Goal: Find contact information: Find contact information

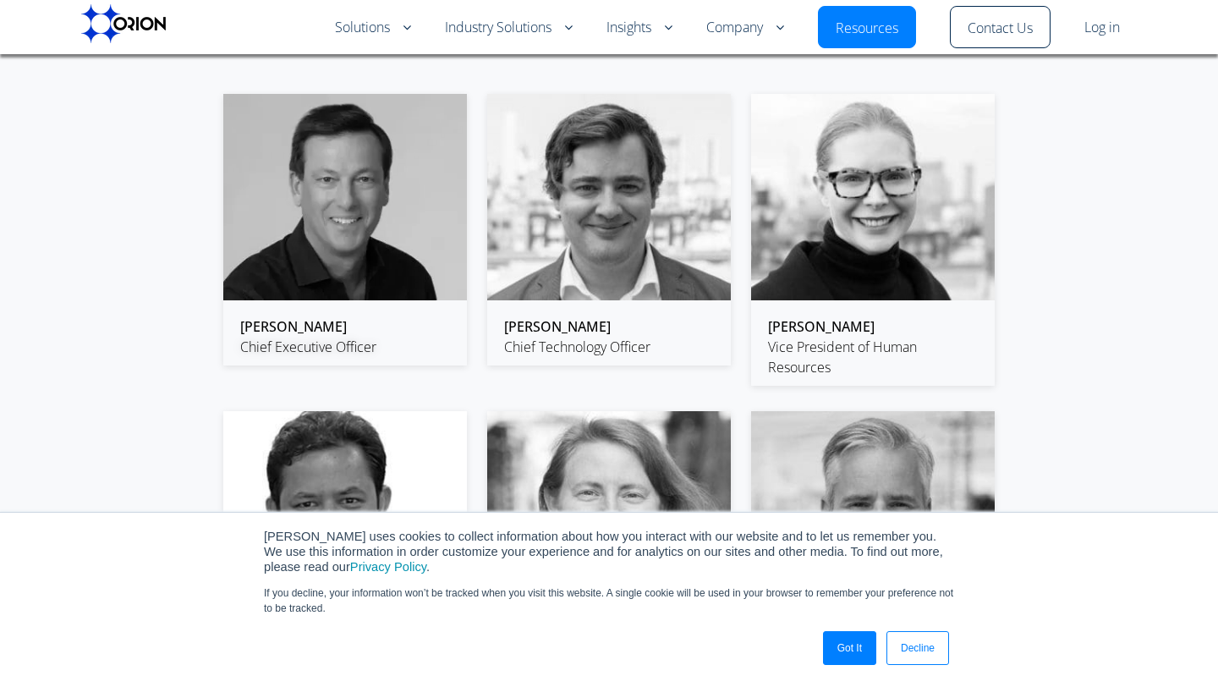
scroll to position [2512, 0]
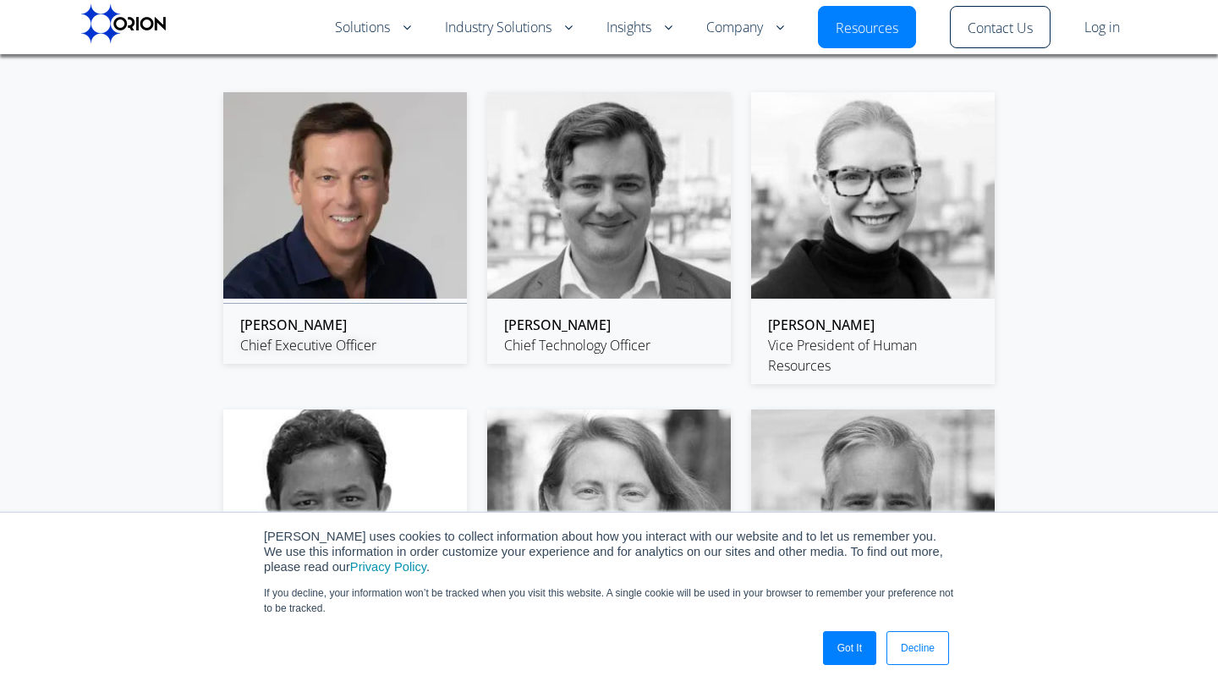
click at [327, 257] on img at bounding box center [345, 195] width 244 height 206
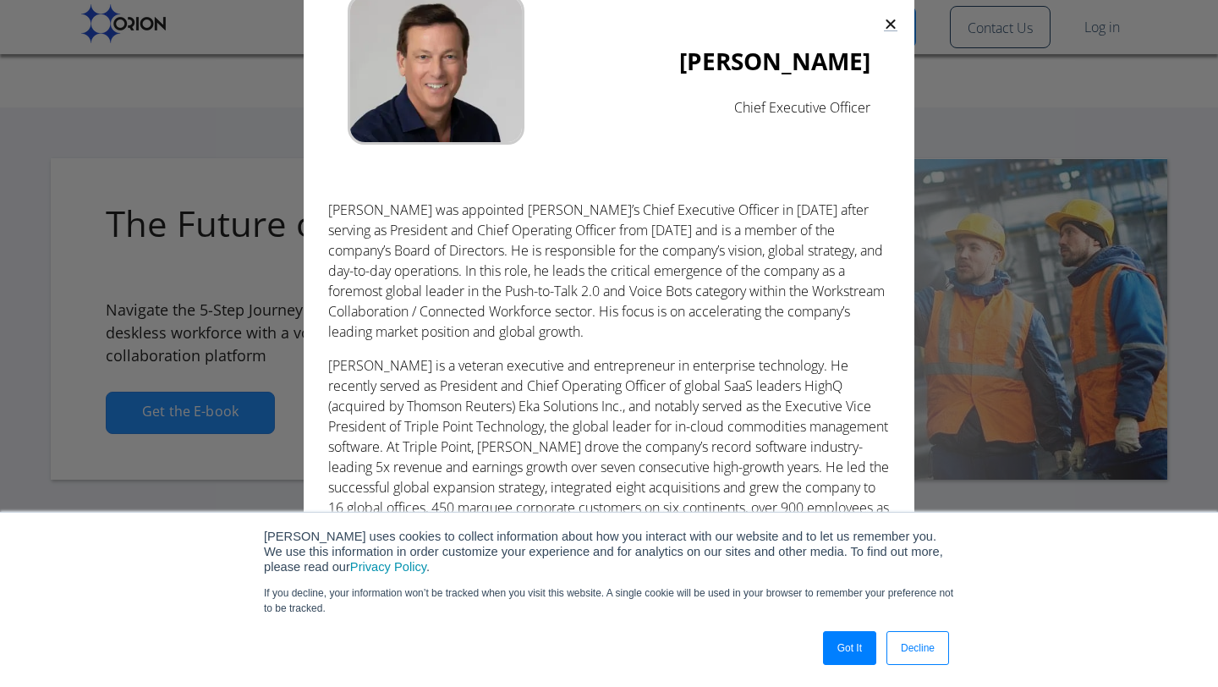
scroll to position [25, 0]
drag, startPoint x: 736, startPoint y: 109, endPoint x: 876, endPoint y: 106, distance: 139.6
click at [876, 106] on div "[PERSON_NAME] Chief Executive Officer" at bounding box center [609, 72] width 562 height 195
copy p "Chief Executive Officer"
click at [893, 18] on icon "Close" at bounding box center [891, 24] width 14 height 14
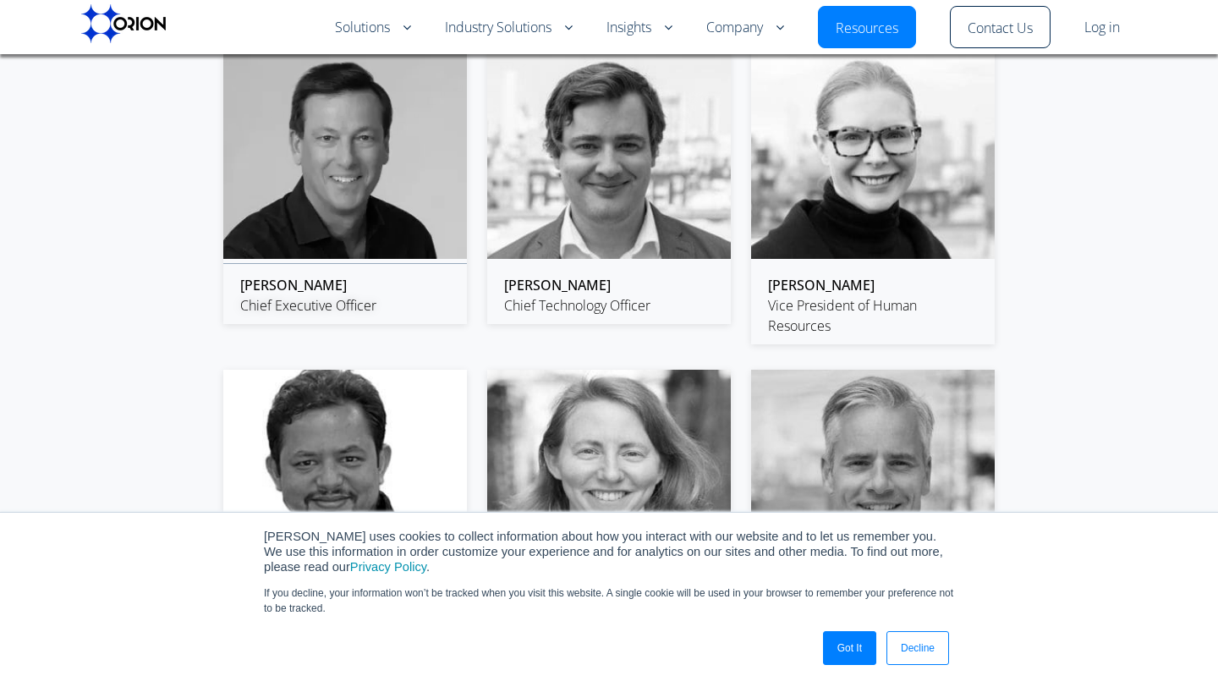
scroll to position [2562, 0]
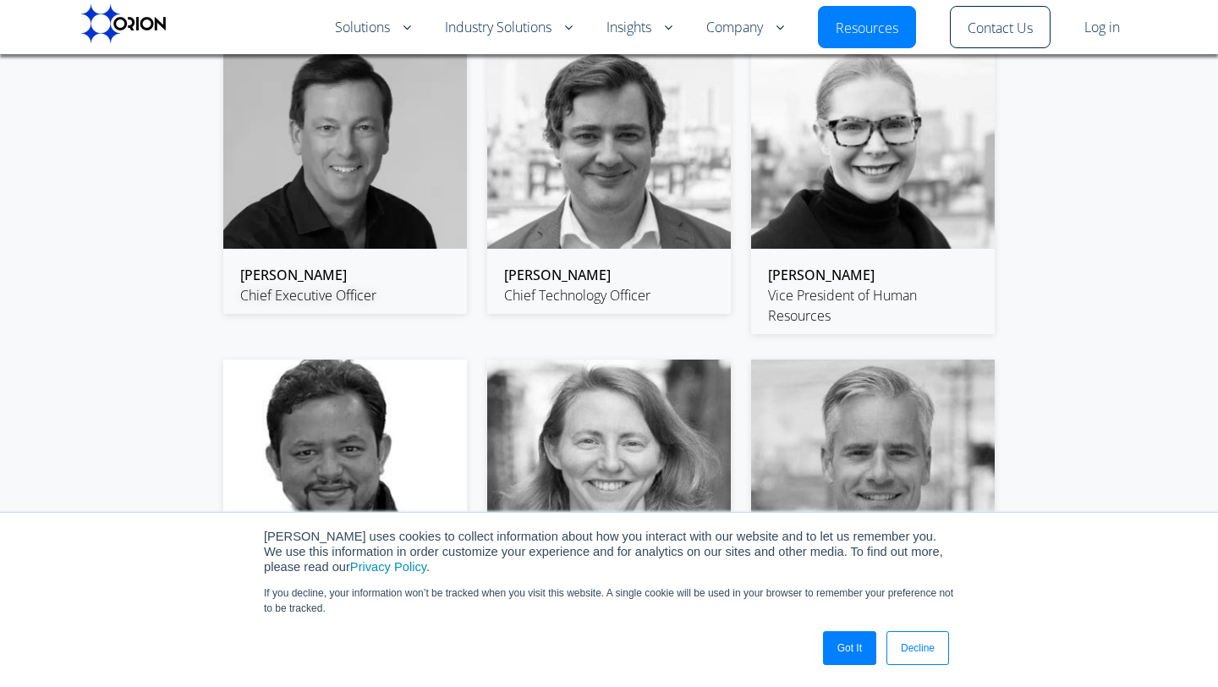
click at [676, 255] on div "[PERSON_NAME] Chief Technology Officer" at bounding box center [609, 284] width 244 height 58
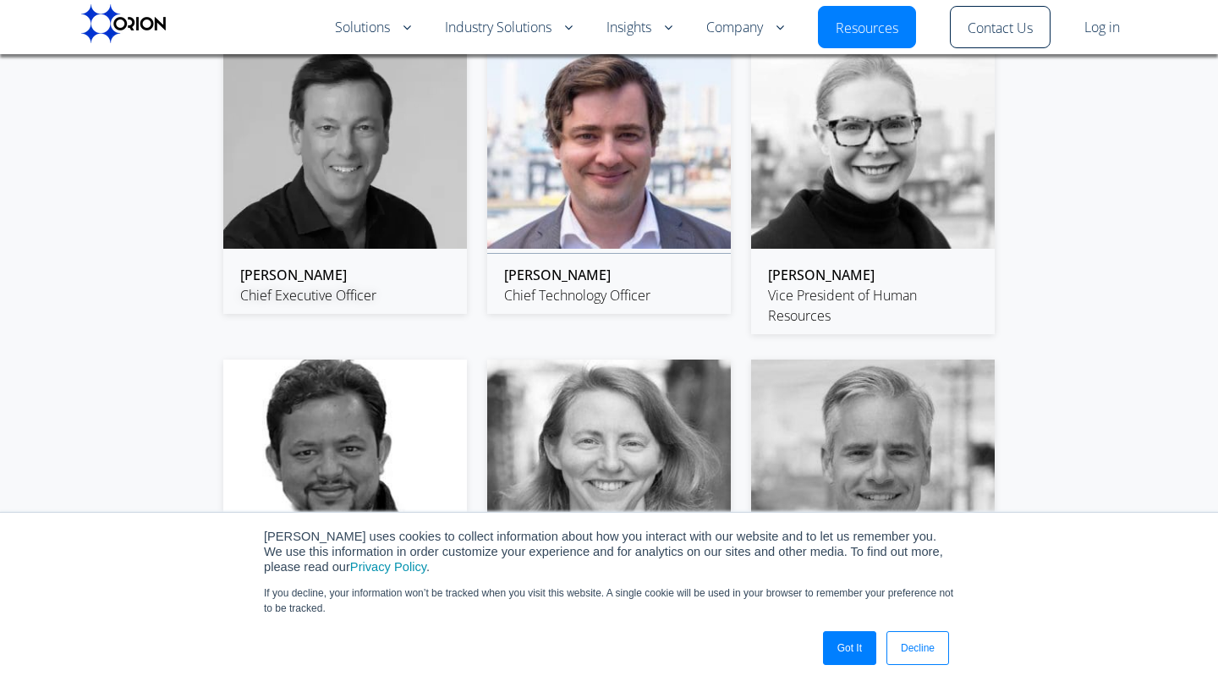
click at [670, 239] on img at bounding box center [609, 145] width 244 height 206
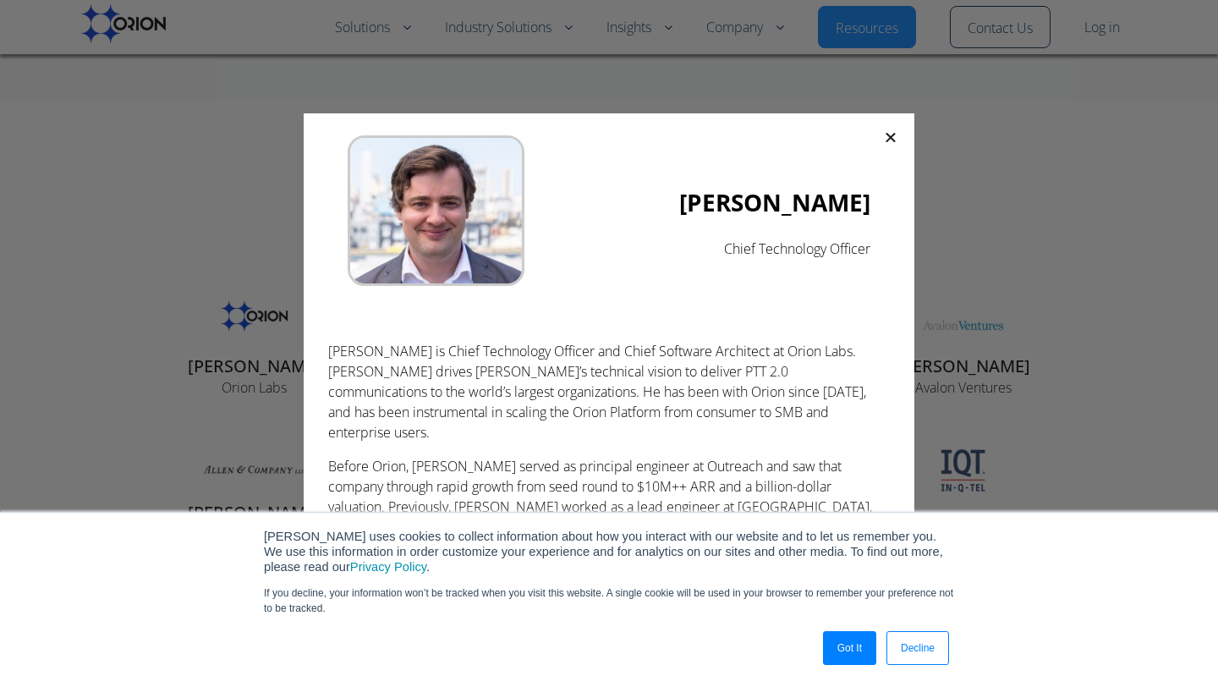
scroll to position [3560, 0]
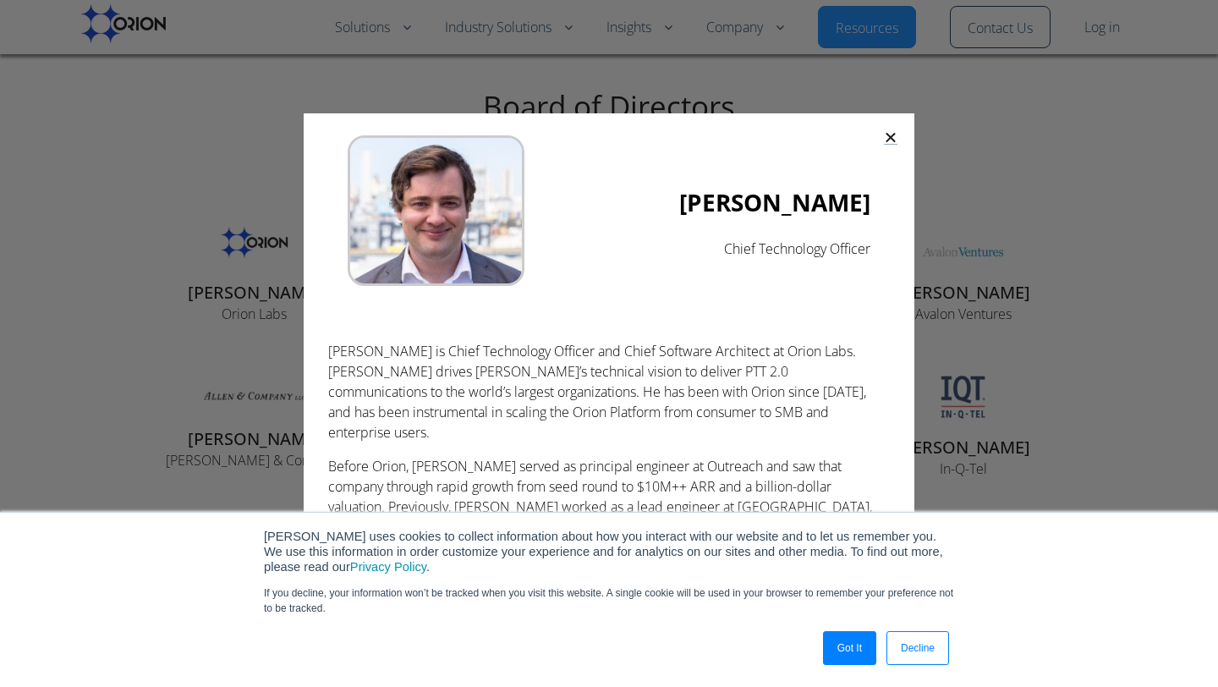
click at [895, 132] on icon "Close" at bounding box center [891, 137] width 14 height 14
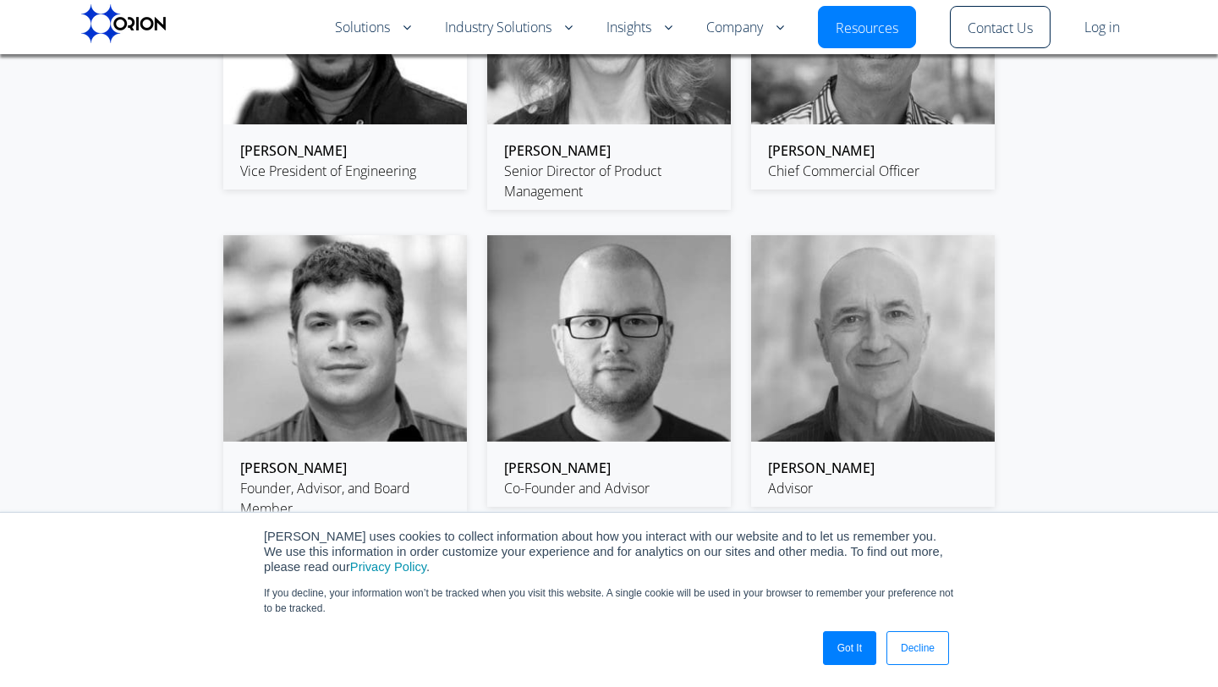
scroll to position [3024, 0]
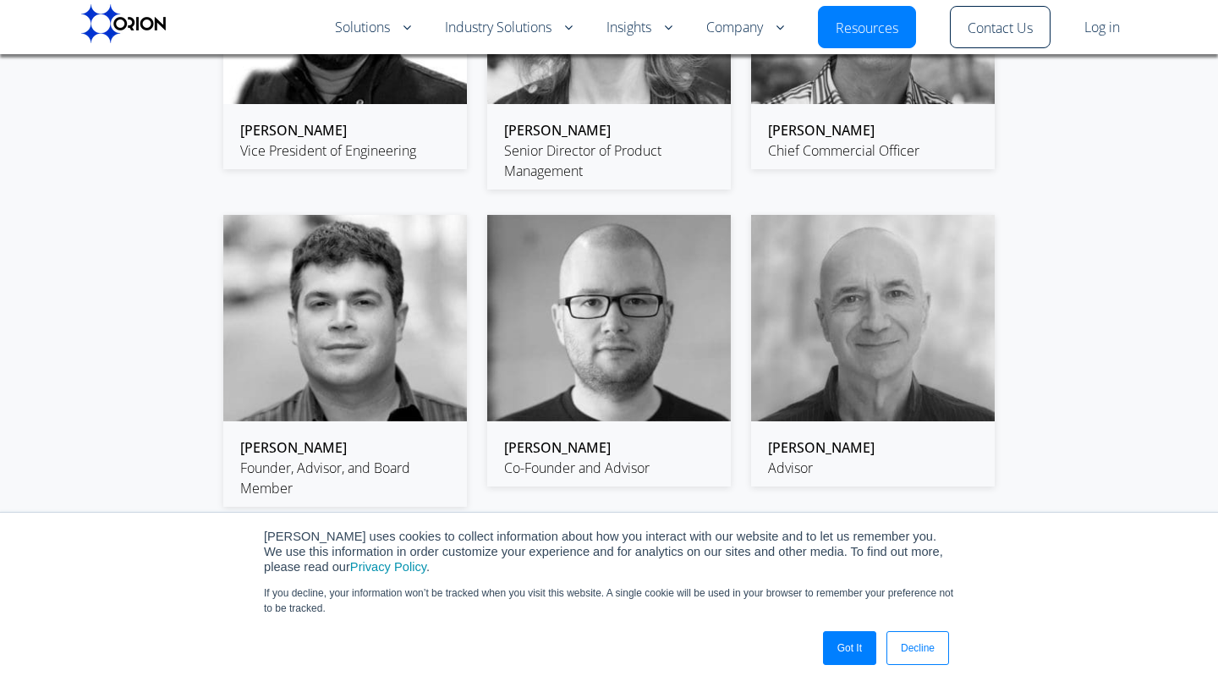
click at [909, 645] on link "Decline" at bounding box center [918, 648] width 63 height 34
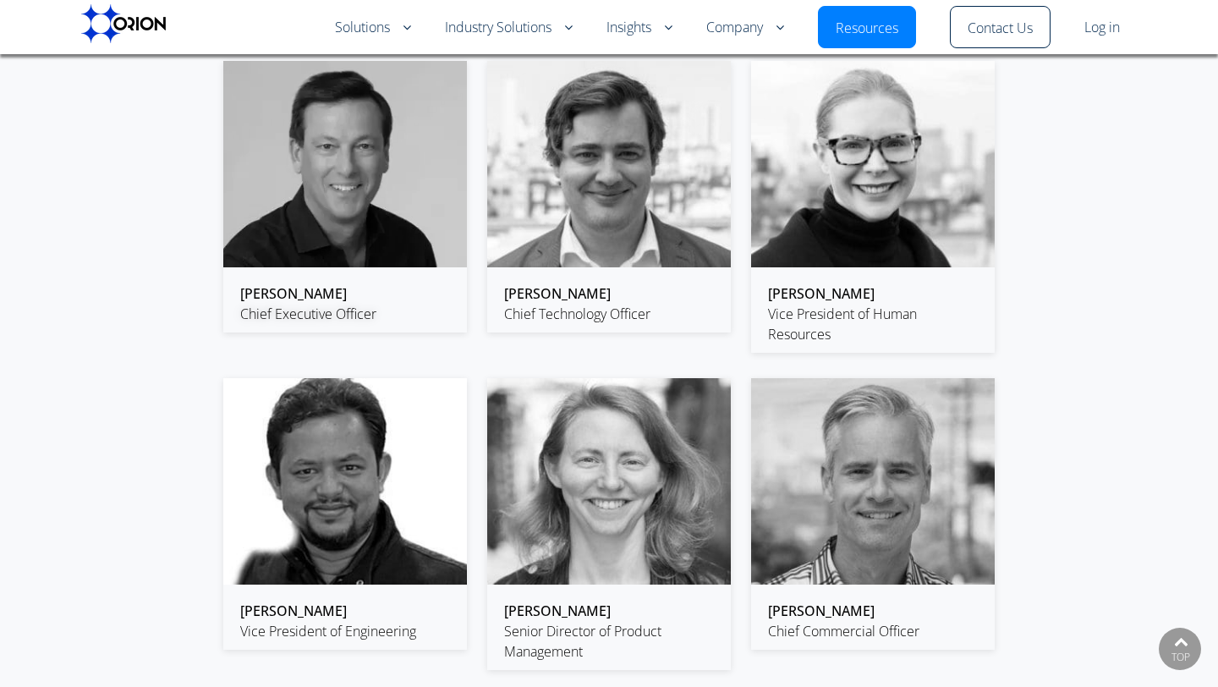
scroll to position [2488, 0]
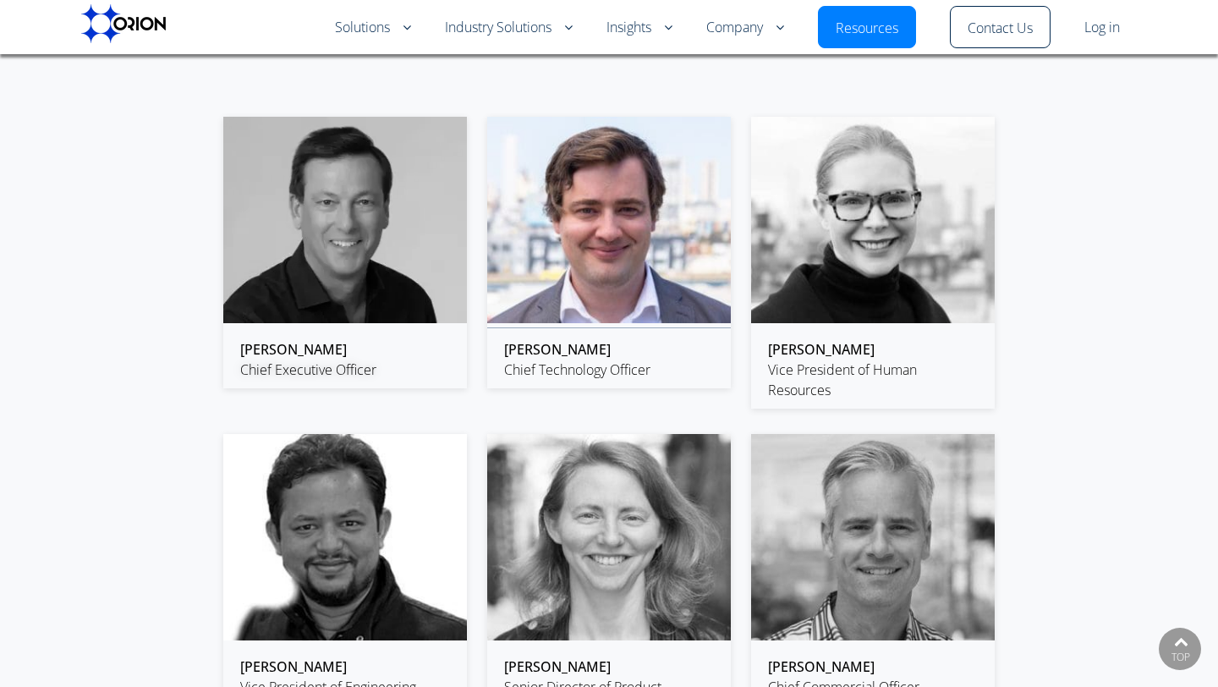
click at [607, 272] on img at bounding box center [609, 220] width 244 height 206
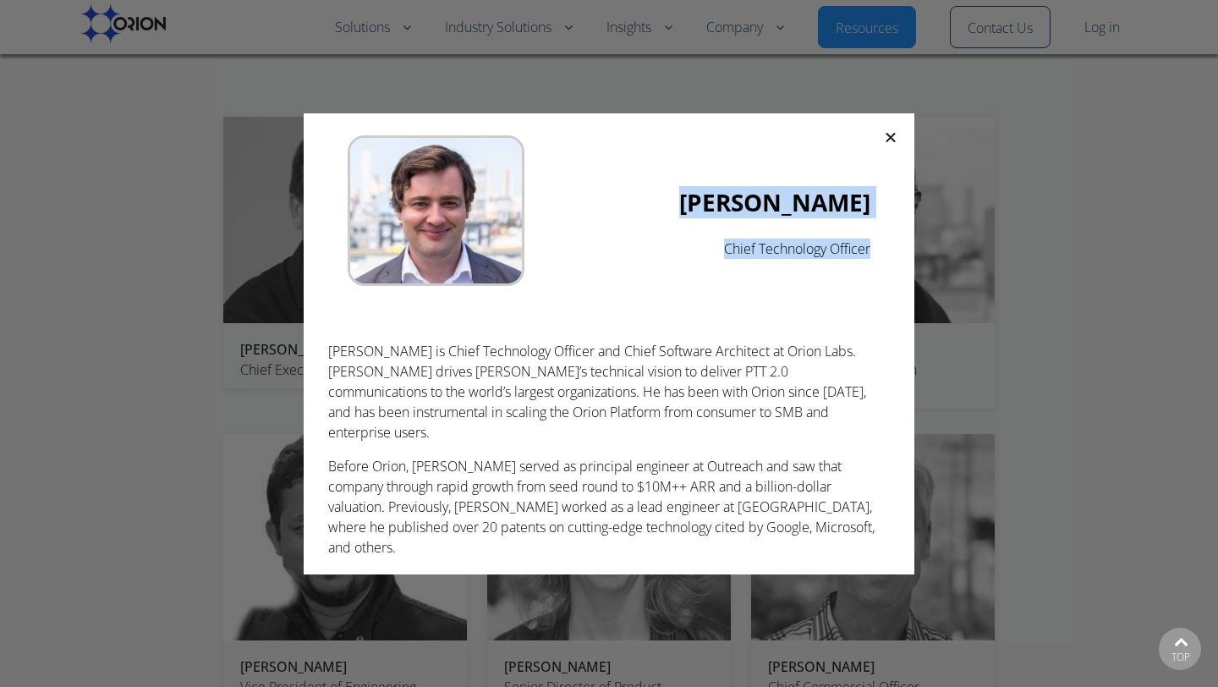
drag, startPoint x: 681, startPoint y: 214, endPoint x: 874, endPoint y: 266, distance: 199.9
click at [874, 266] on div "[PERSON_NAME] Chief Technology Officer" at bounding box center [609, 213] width 562 height 195
copy div "[PERSON_NAME] Chief Technology Officer"
click at [887, 134] on icon "Close" at bounding box center [891, 137] width 14 height 14
